Goal: Task Accomplishment & Management: Manage account settings

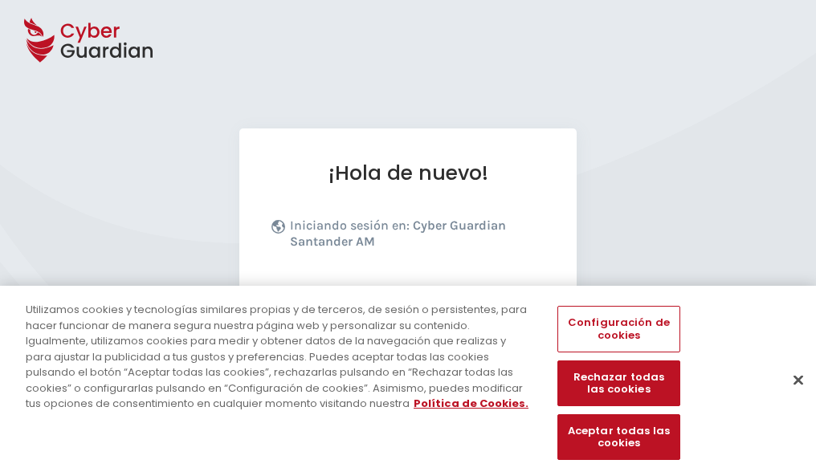
scroll to position [197, 0]
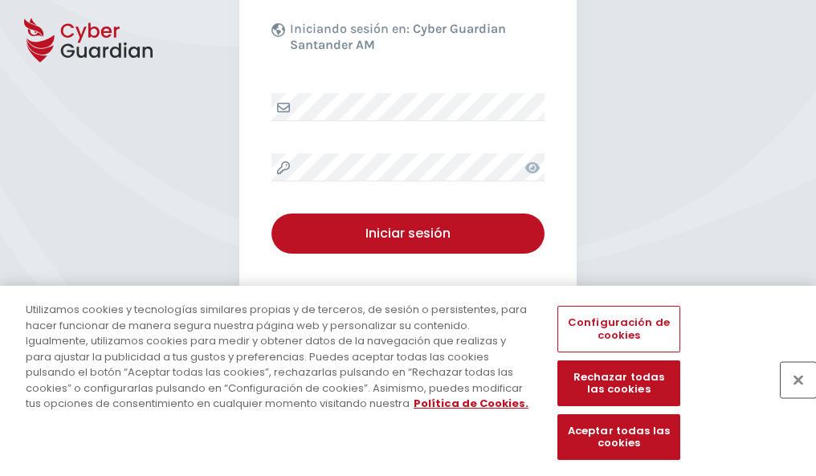
click at [790, 397] on button "Cerrar" at bounding box center [798, 379] width 35 height 35
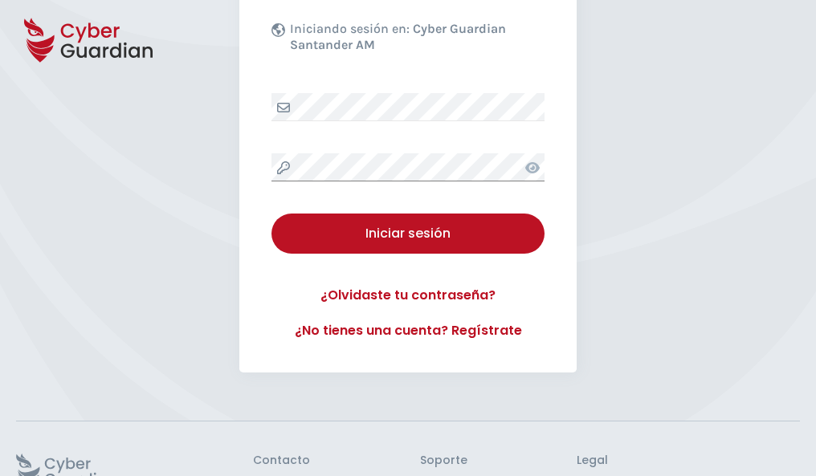
scroll to position [312, 0]
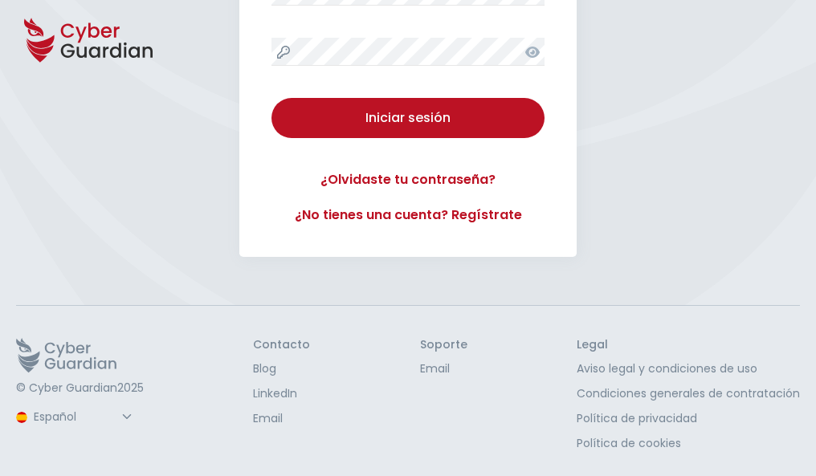
click at [271, 98] on button "Iniciar sesión" at bounding box center [407, 118] width 273 height 40
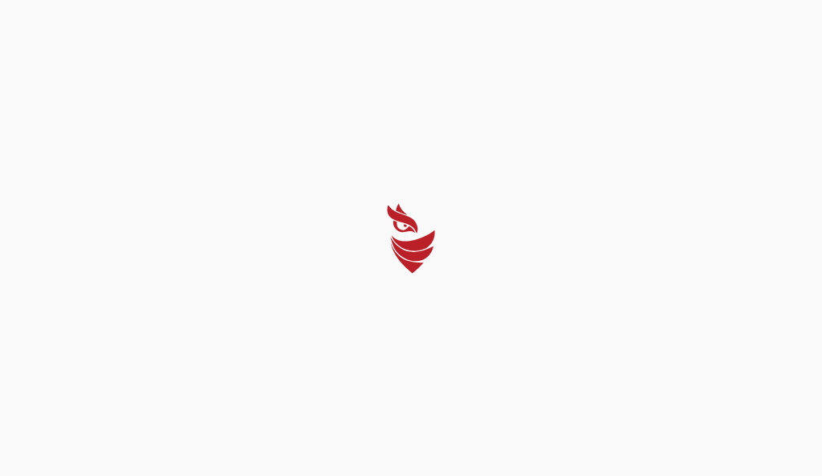
select select "Português (BR)"
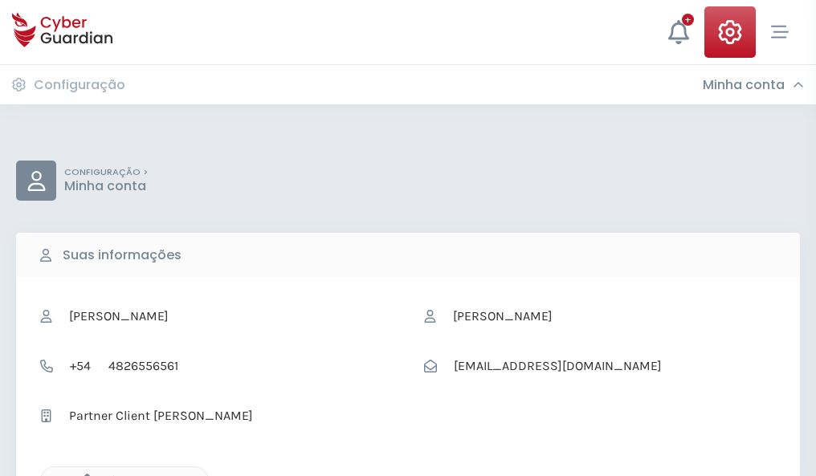
click at [83, 475] on icon "button" at bounding box center [83, 481] width 14 height 14
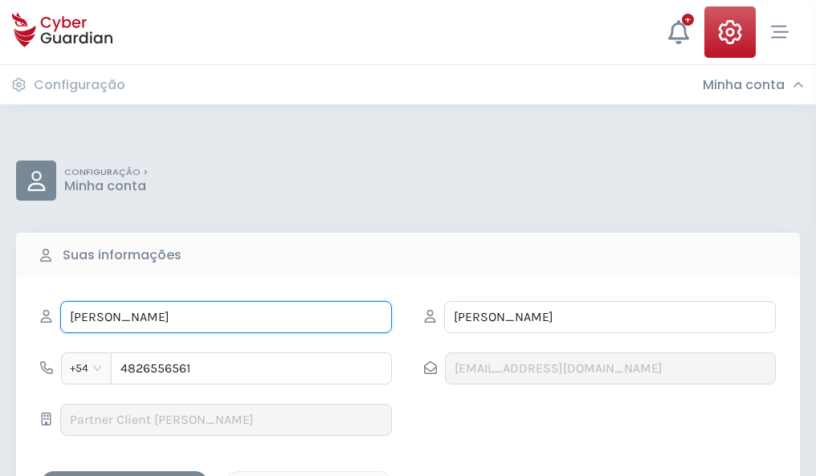
click at [226, 317] on input "ALEJANDRO" at bounding box center [226, 317] width 332 height 32
type input "A"
type input "Fátima"
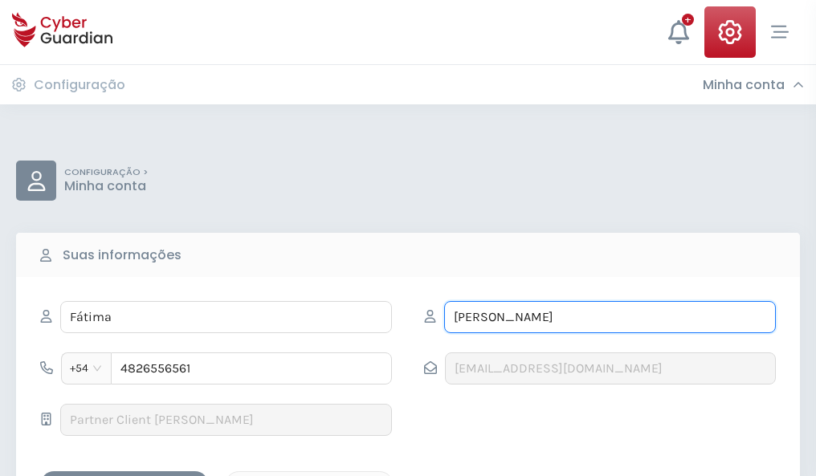
click at [610, 317] on input "VARGAS" at bounding box center [610, 317] width 332 height 32
type input "V"
type input "Revilla"
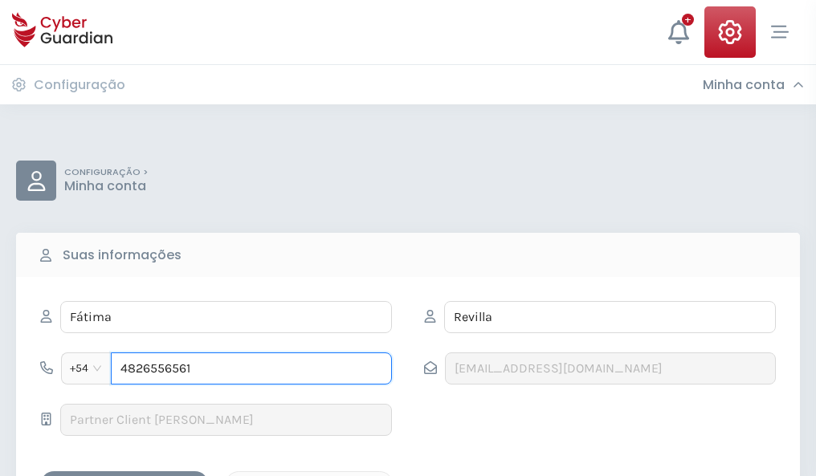
click at [251, 369] on input "4826556561" at bounding box center [251, 369] width 281 height 32
type input "4"
type input "4972260780"
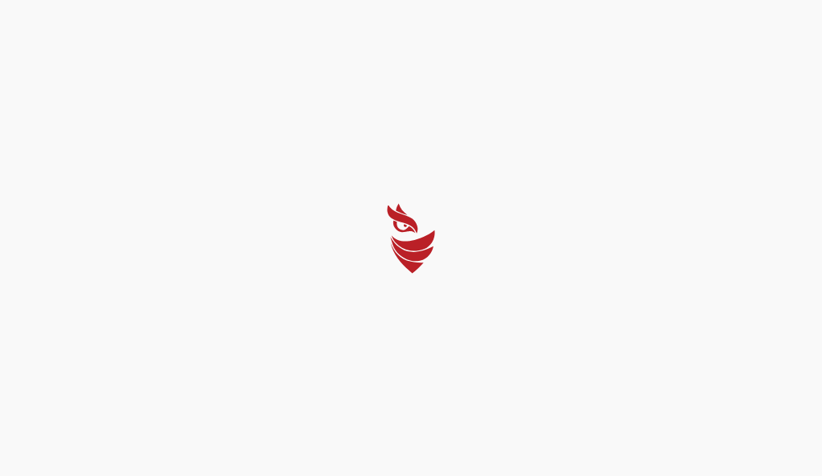
select select "Português (BR)"
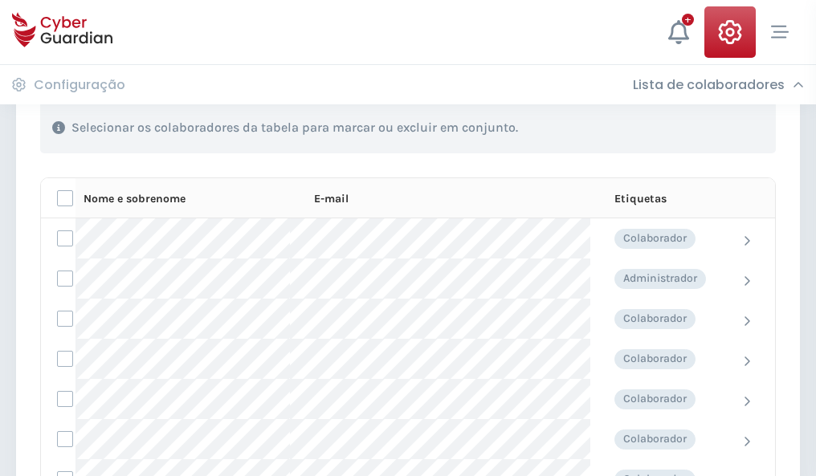
scroll to position [688, 0]
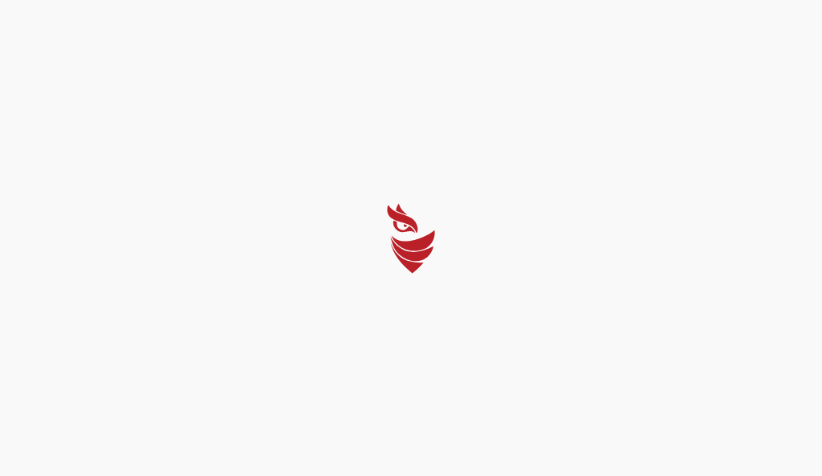
select select "Português (BR)"
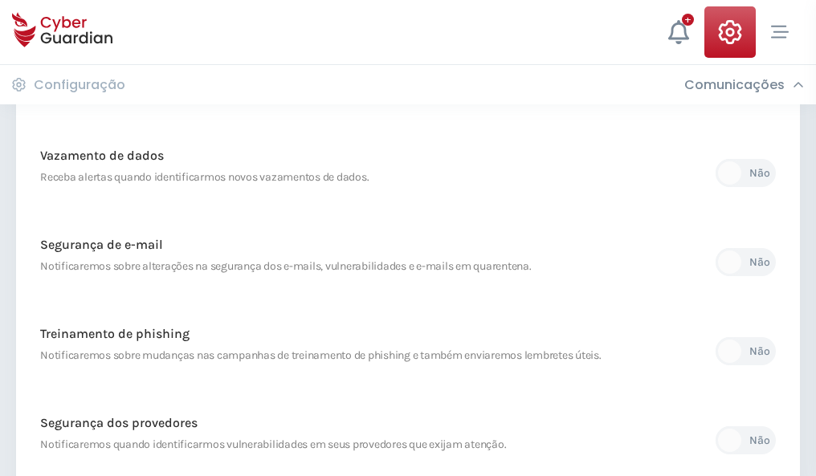
scroll to position [846, 0]
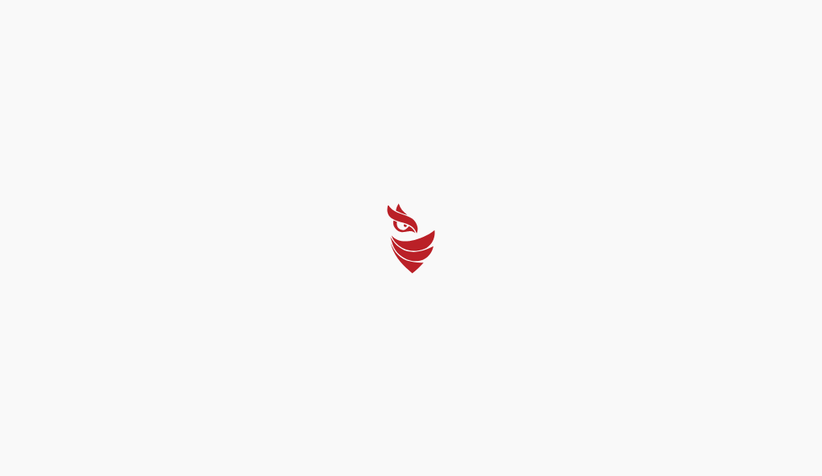
select select "Português (BR)"
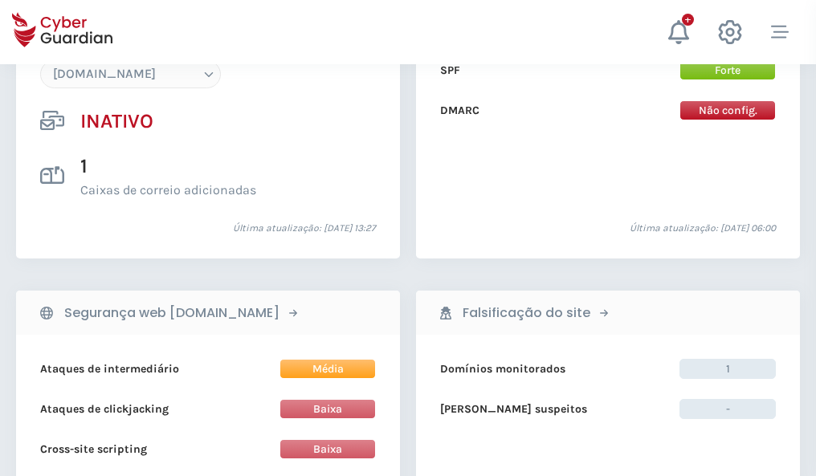
scroll to position [1512, 0]
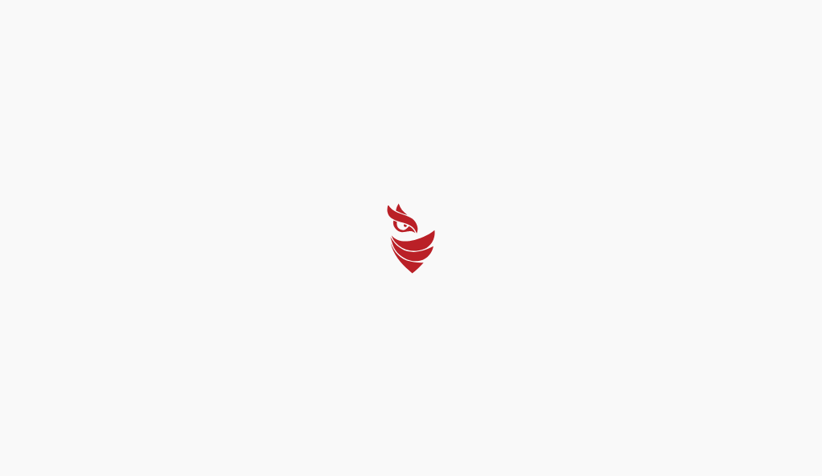
select select "Português (BR)"
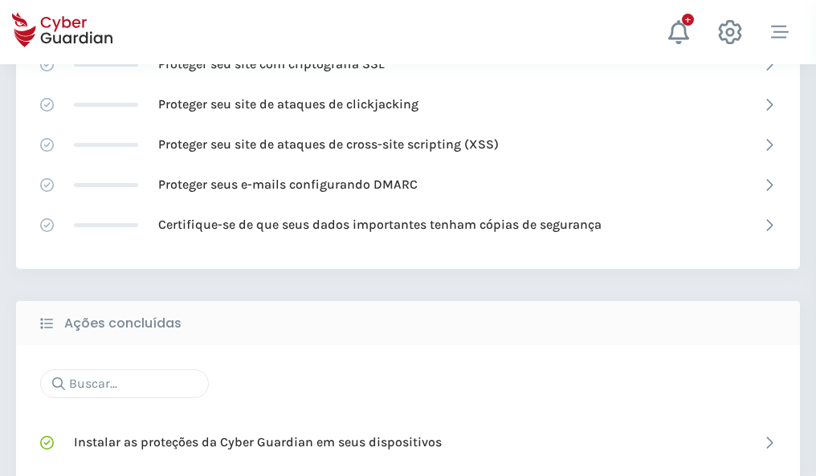
scroll to position [1070, 0]
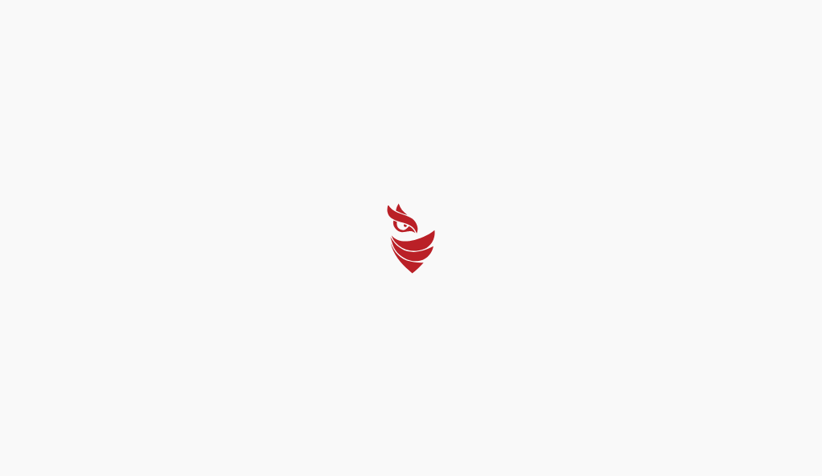
select select "Português (BR)"
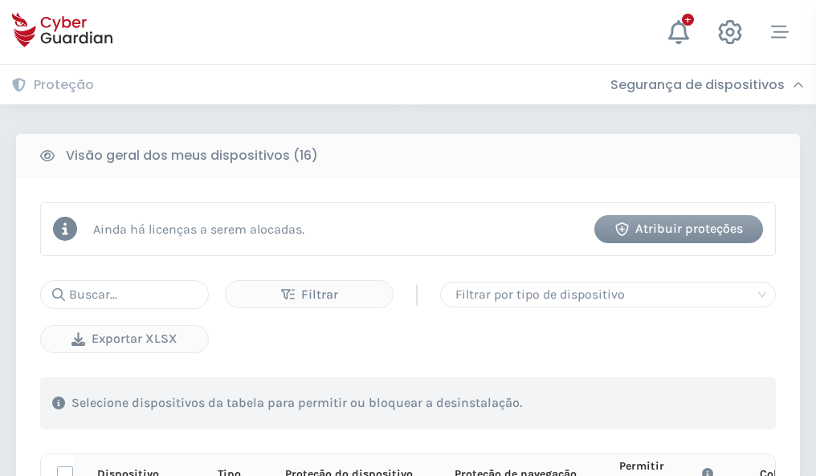
scroll to position [1419, 0]
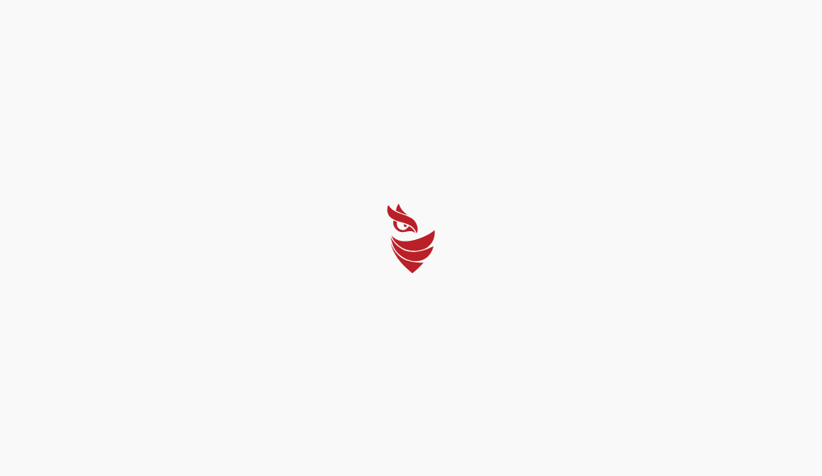
select select "Português (BR)"
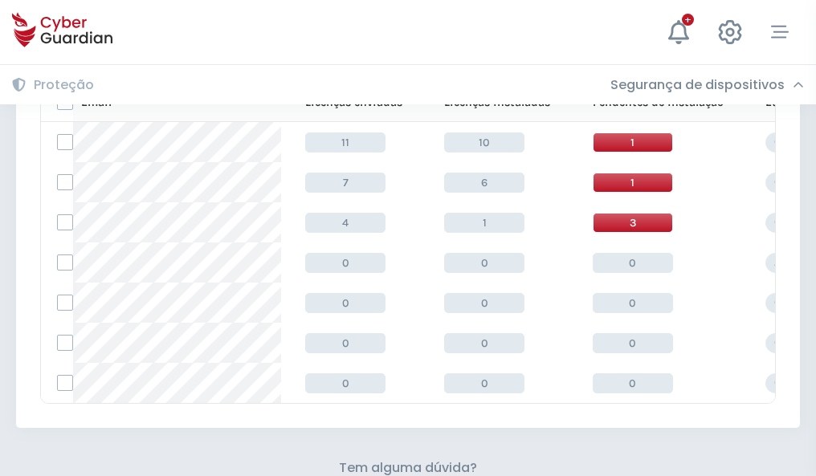
scroll to position [705, 0]
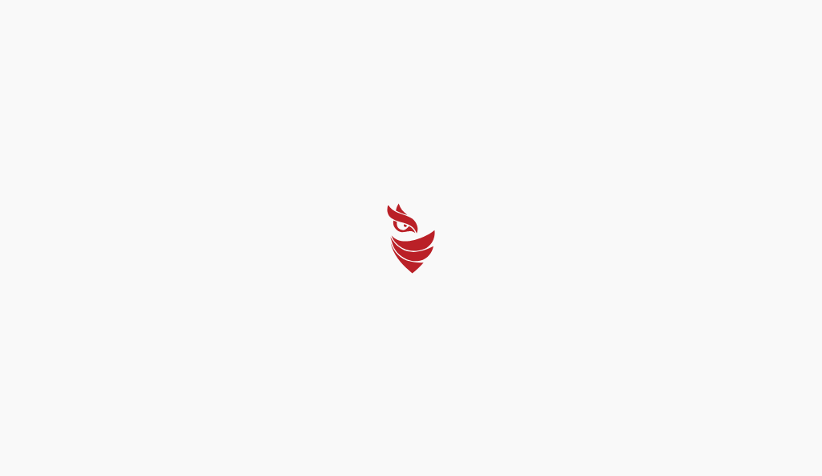
select select "Português (BR)"
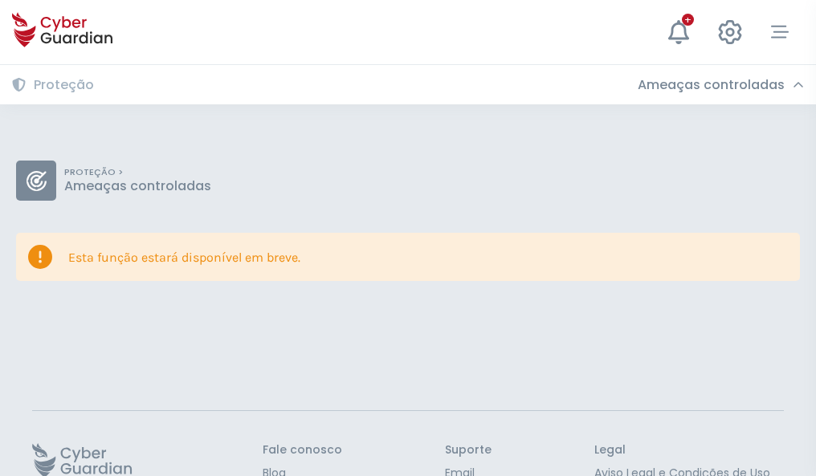
scroll to position [104, 0]
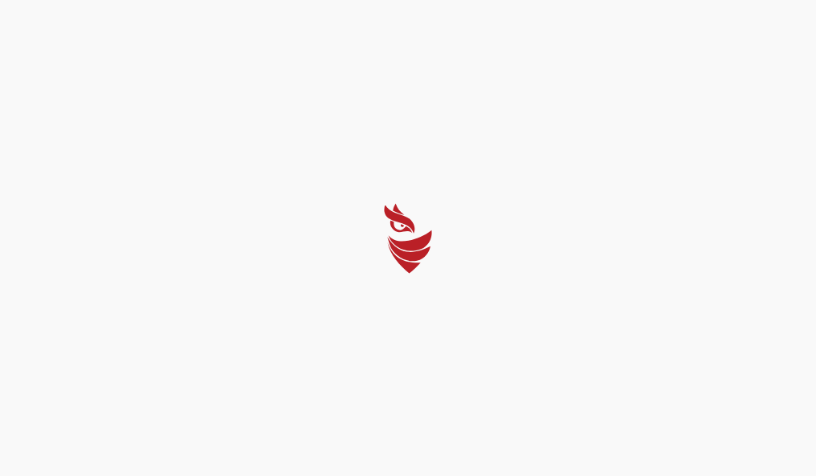
select select "Português (BR)"
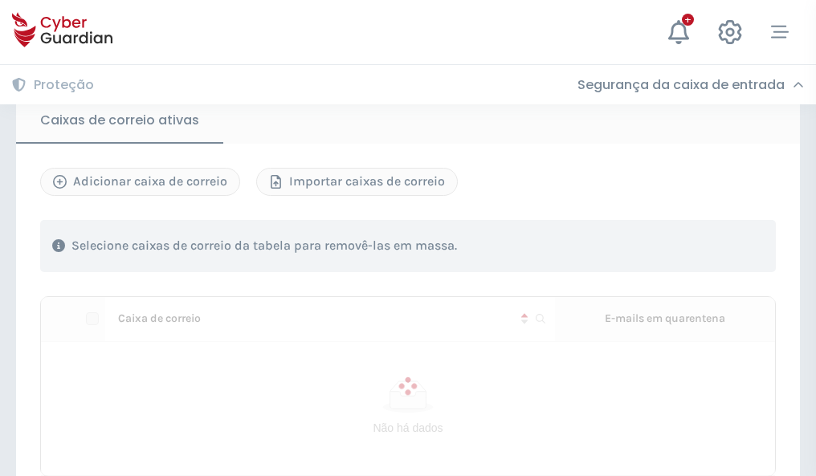
scroll to position [1361, 0]
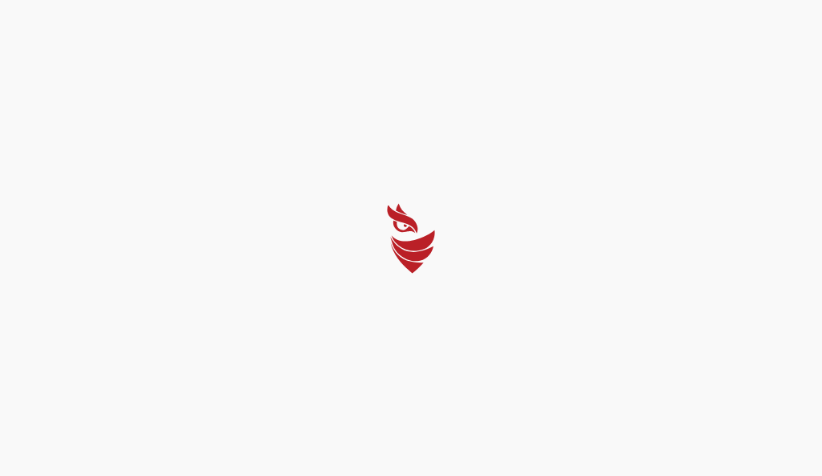
select select "Português (BR)"
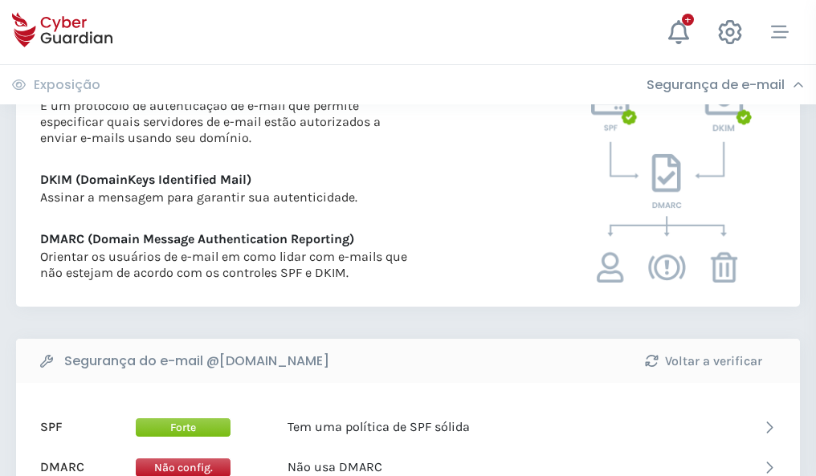
scroll to position [867, 0]
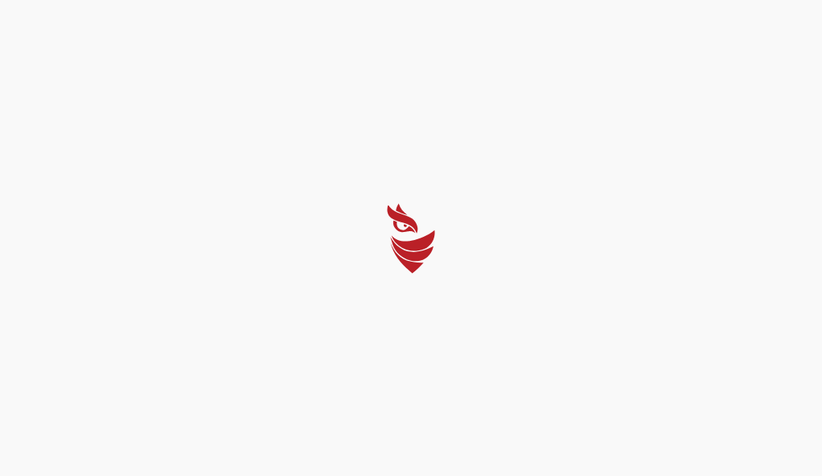
select select "Português (BR)"
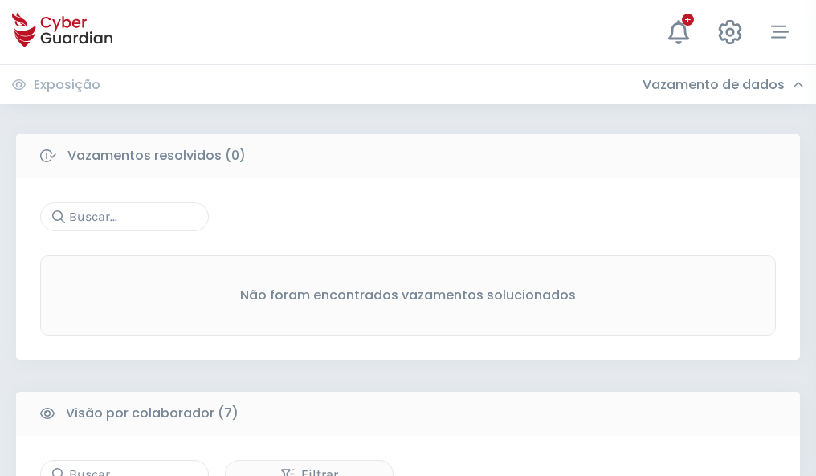
scroll to position [1328, 0]
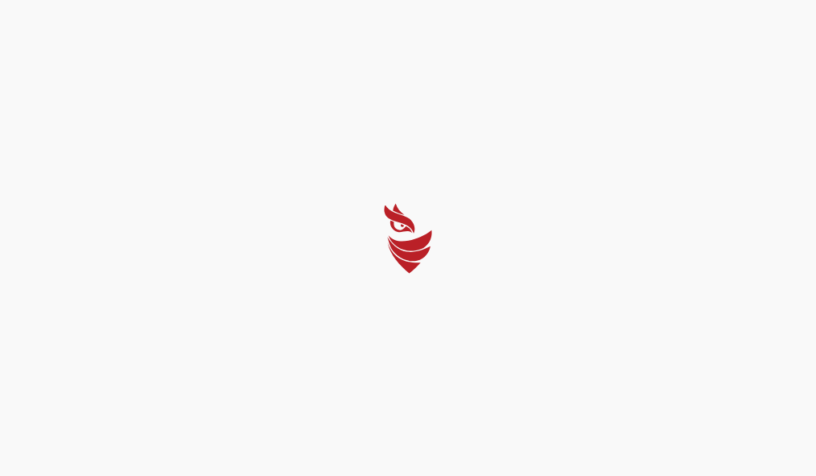
select select "Português (BR)"
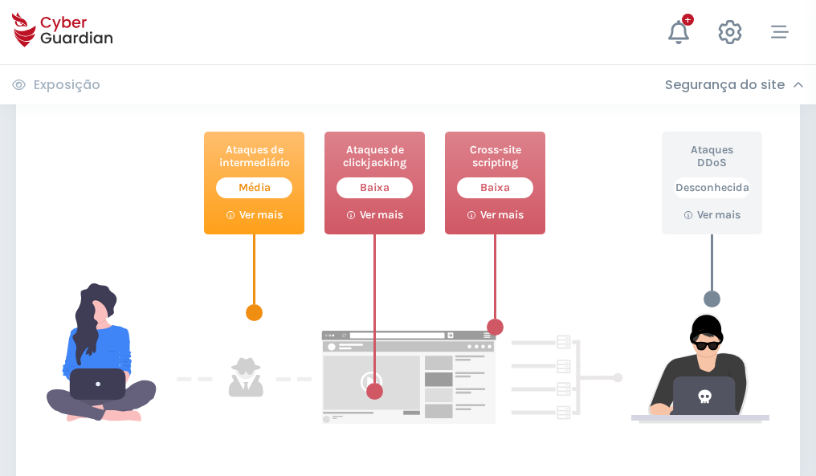
scroll to position [875, 0]
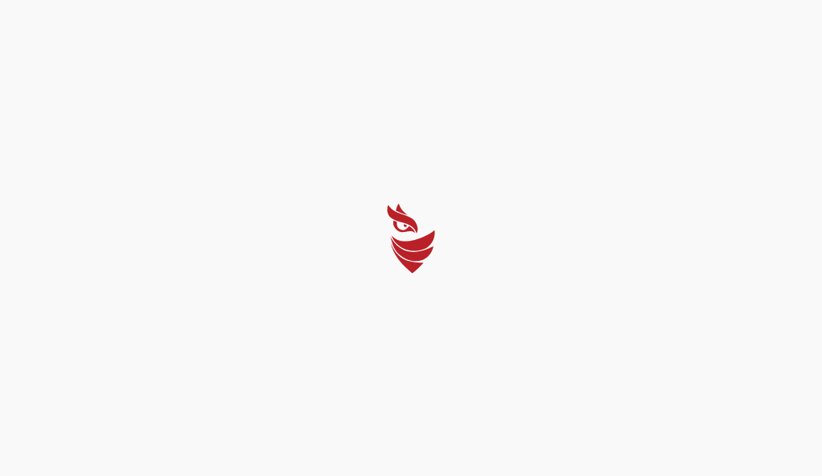
select select "Português (BR)"
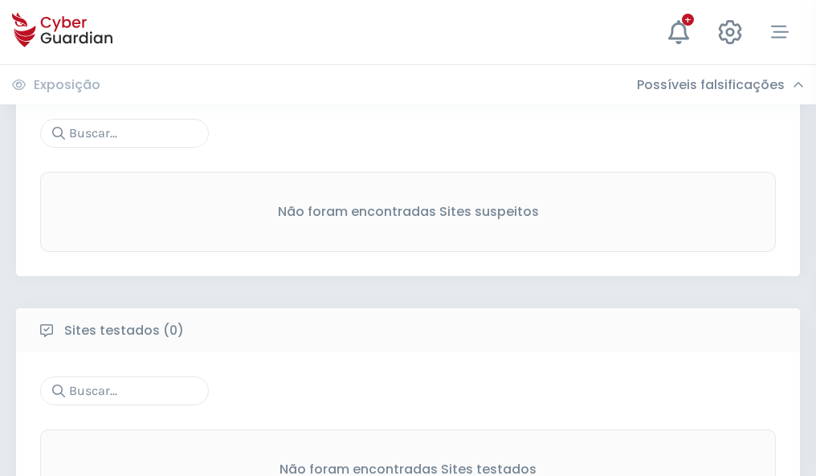
scroll to position [840, 0]
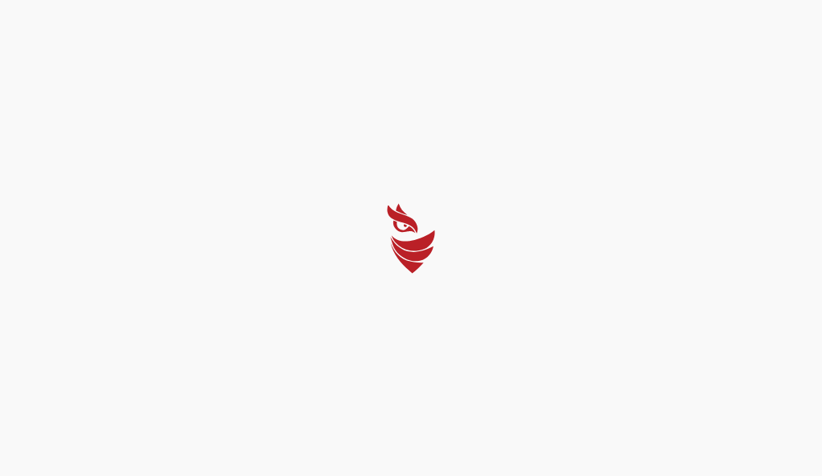
select select "Português (BR)"
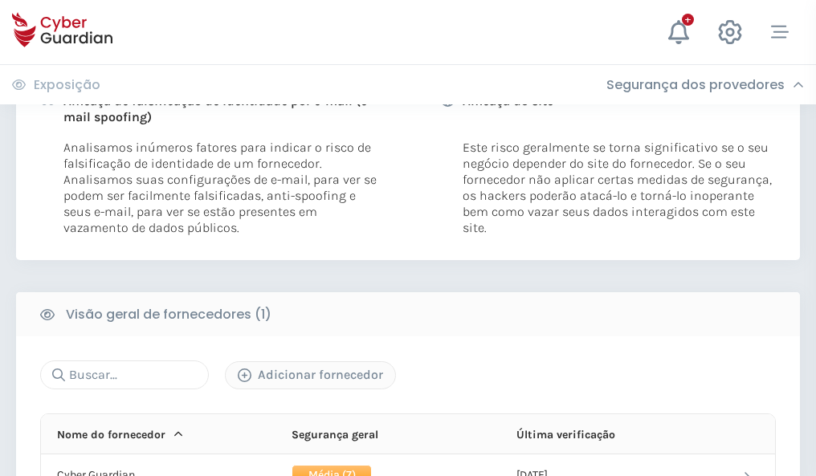
scroll to position [818, 0]
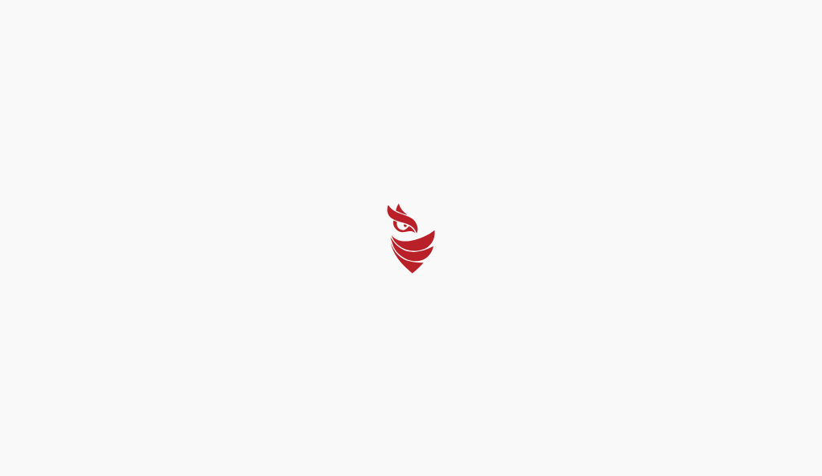
select select "Português (BR)"
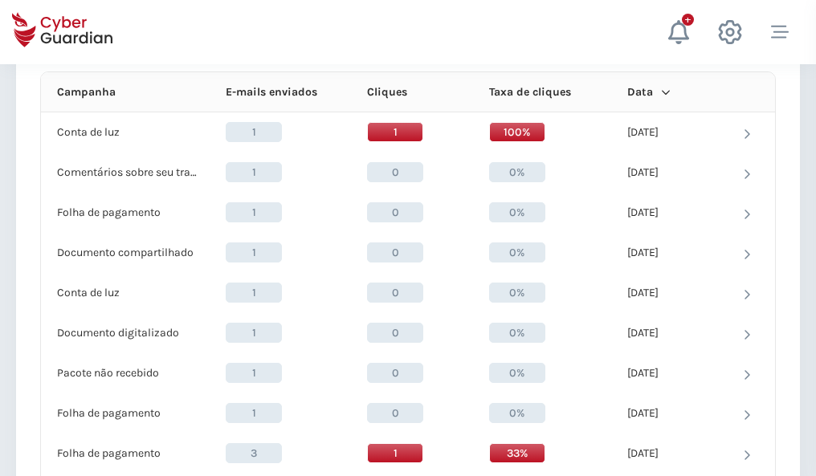
scroll to position [1440, 0]
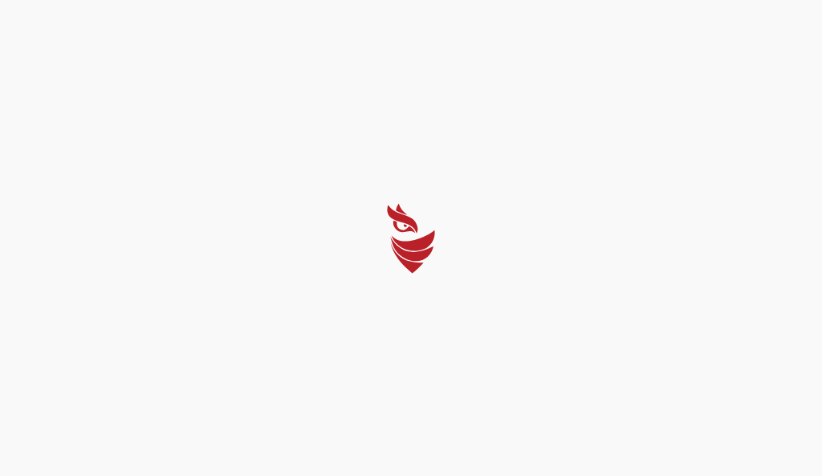
select select "Português (BR)"
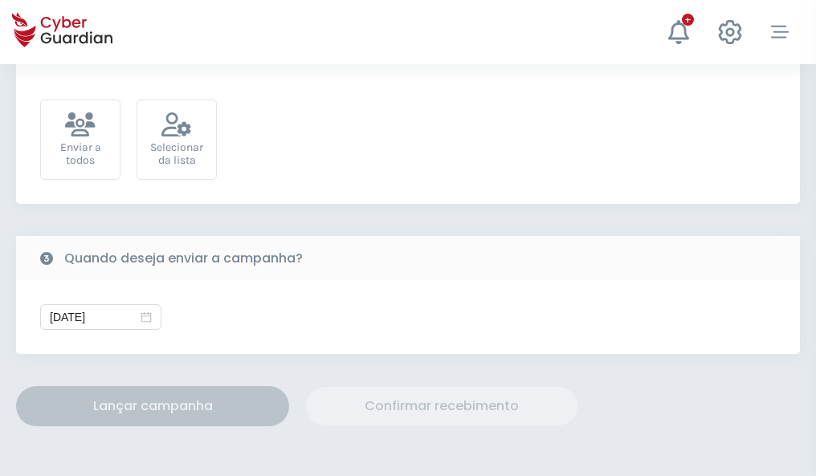
scroll to position [588, 0]
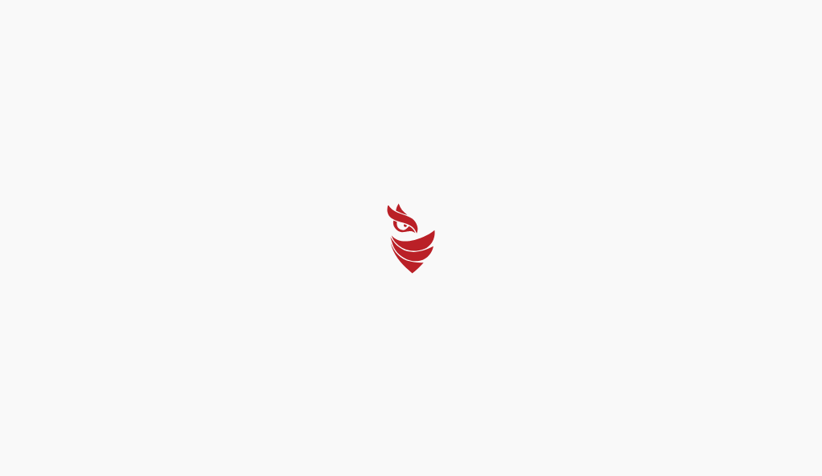
select select "Português (BR)"
